Goal: Task Accomplishment & Management: Complete application form

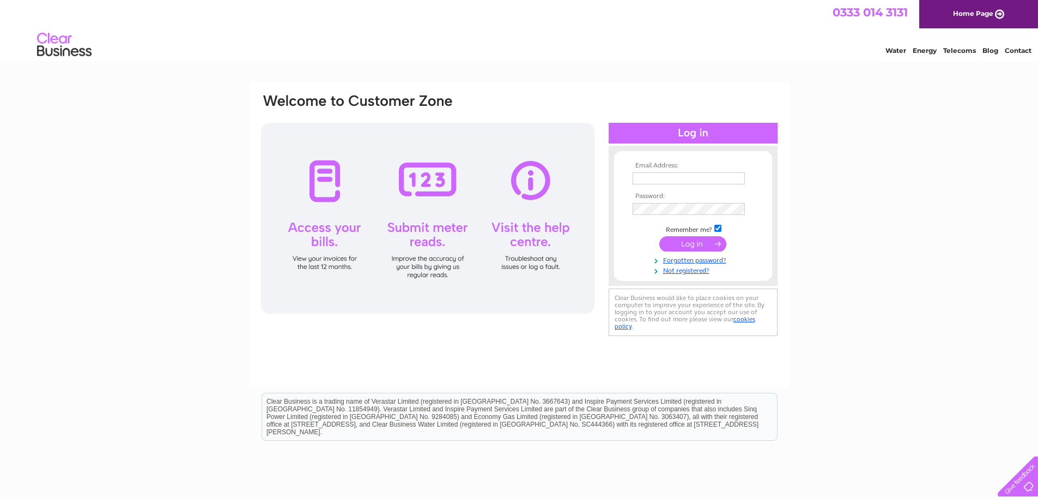
click at [671, 179] on input "text" at bounding box center [689, 178] width 112 height 12
type input "accounts@refacescotland.co.uk"
click at [671, 246] on input "submit" at bounding box center [693, 243] width 67 height 15
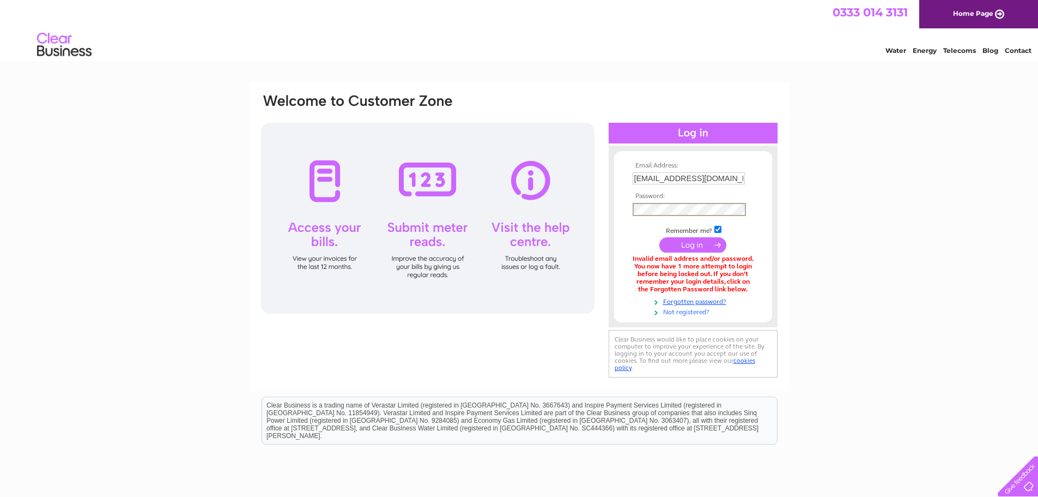
click at [696, 310] on link "Not registered?" at bounding box center [695, 311] width 124 height 10
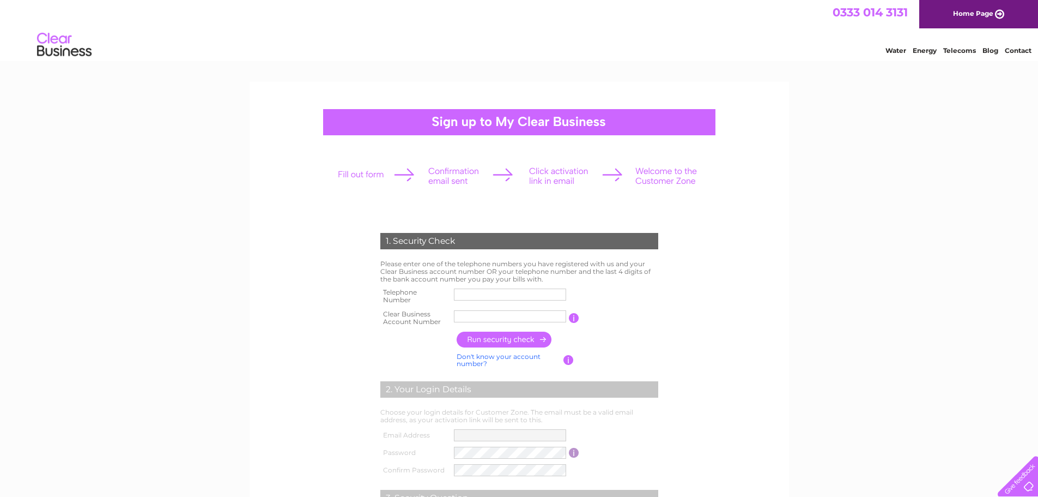
click at [487, 299] on input "text" at bounding box center [510, 294] width 112 height 12
type input "01416133575"
click at [479, 316] on input "text" at bounding box center [510, 316] width 112 height 12
type input "CB1131480"
click at [497, 424] on td "Choose your login details for Customer Zone. The email must be a valid email ad…" at bounding box center [519, 416] width 283 height 21
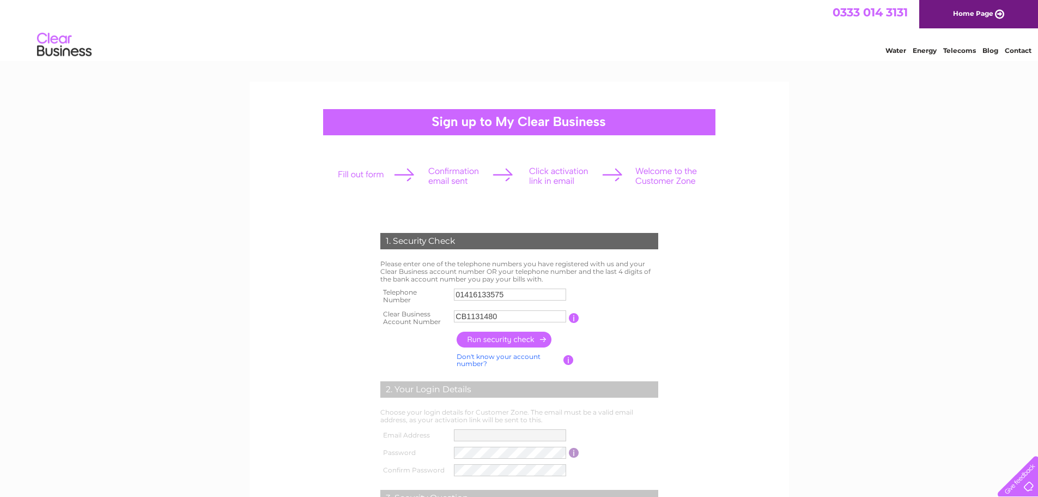
click at [512, 341] on input "button" at bounding box center [505, 339] width 96 height 16
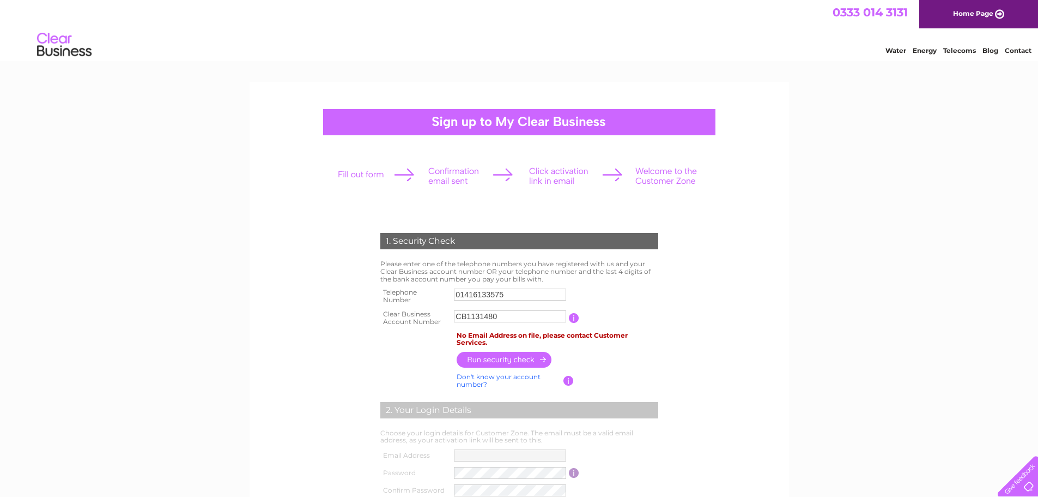
scroll to position [164, 0]
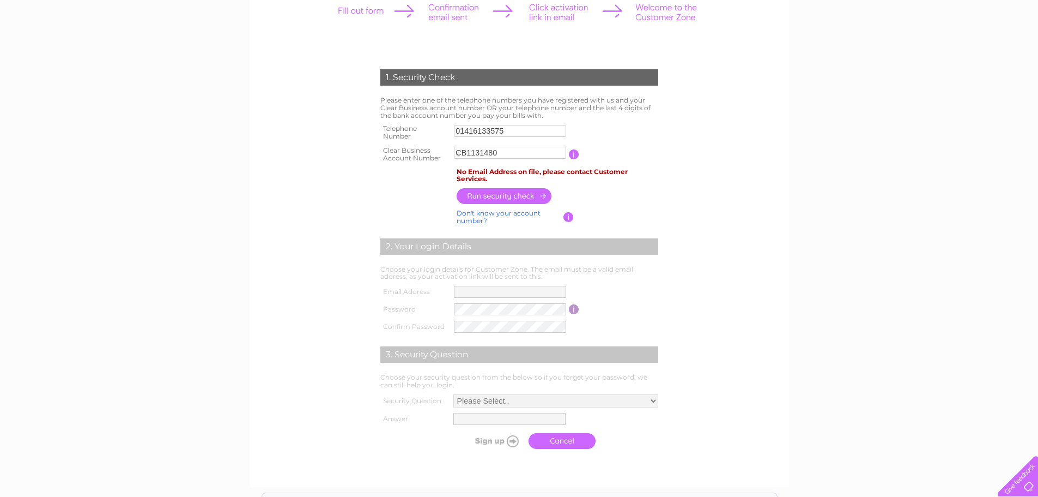
click at [526, 149] on input "CB1131480" at bounding box center [510, 153] width 112 height 12
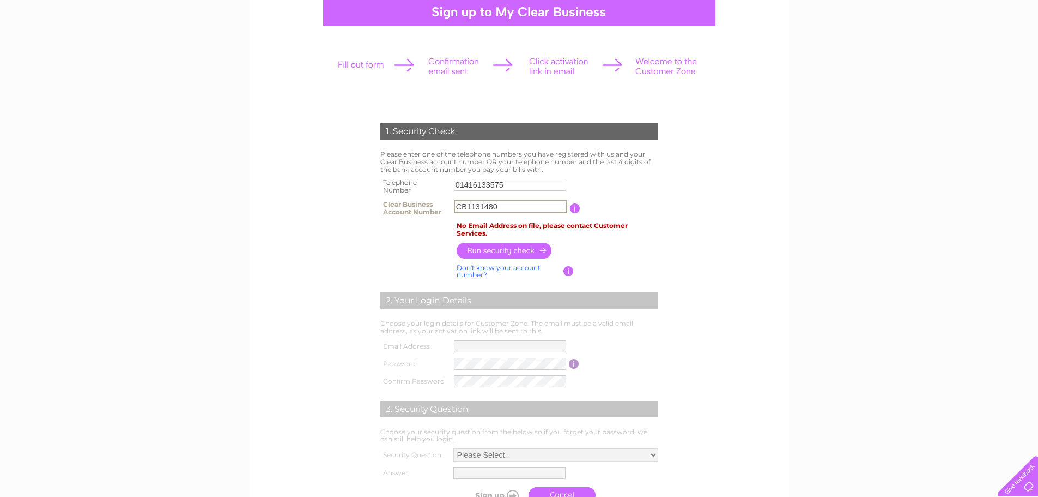
scroll to position [0, 0]
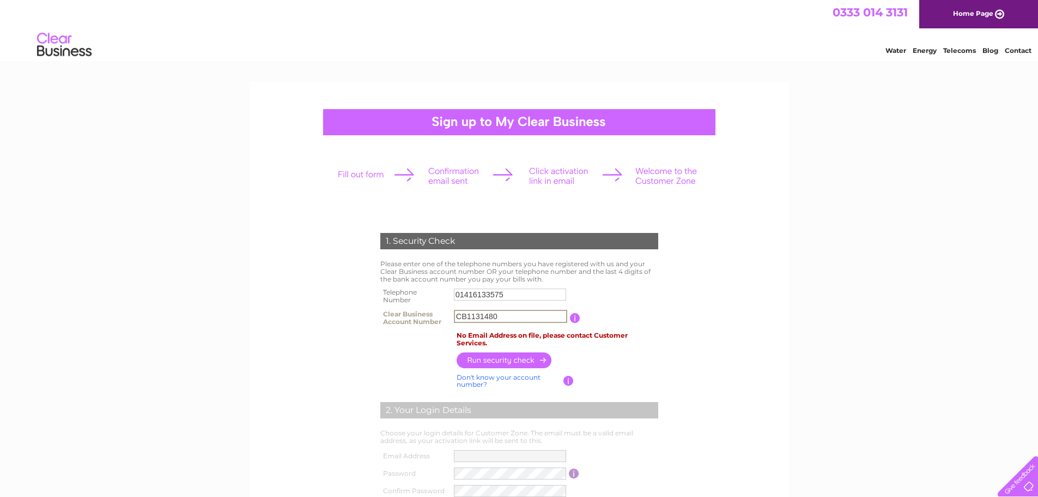
click at [972, 8] on link "Home Page" at bounding box center [979, 14] width 119 height 28
